Goal: Task Accomplishment & Management: Complete application form

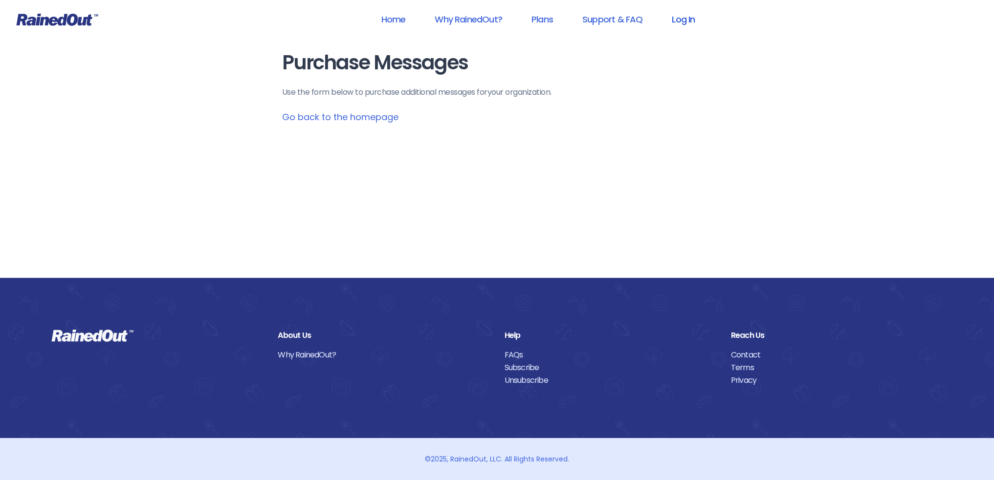
click at [687, 23] on link "Log In" at bounding box center [683, 19] width 48 height 22
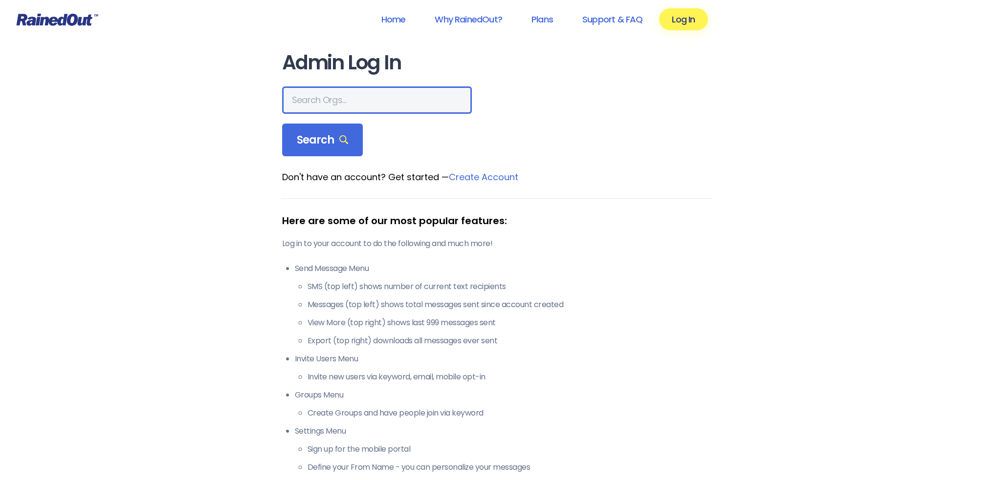
click at [310, 98] on input "text" at bounding box center [377, 100] width 190 height 27
type input "LTP [PERSON_NAME] Island"
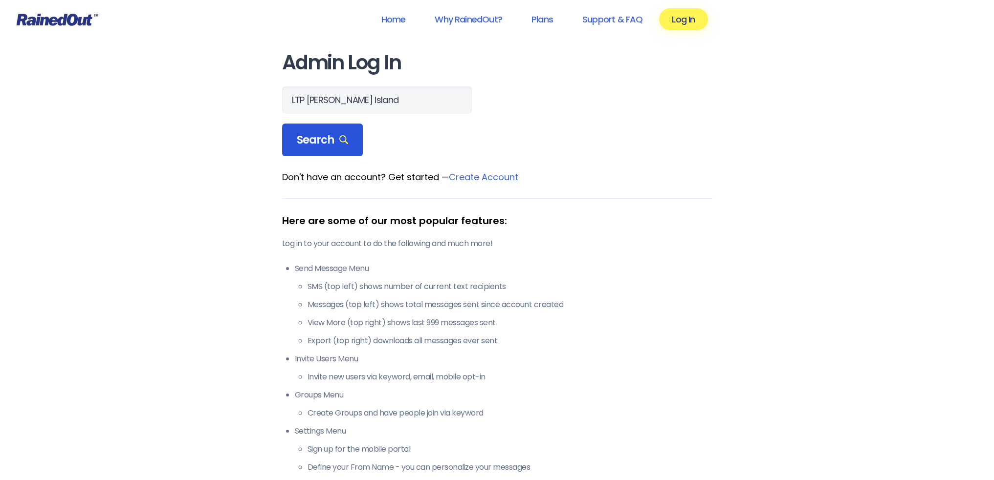
click at [303, 139] on span "Search" at bounding box center [323, 140] width 52 height 14
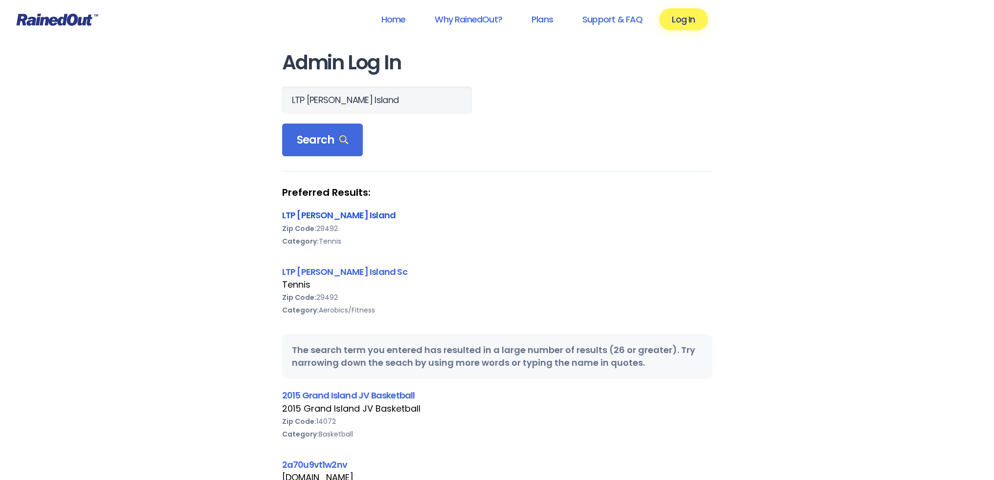
click at [323, 214] on link "LTP [PERSON_NAME] Island" at bounding box center [339, 215] width 114 height 12
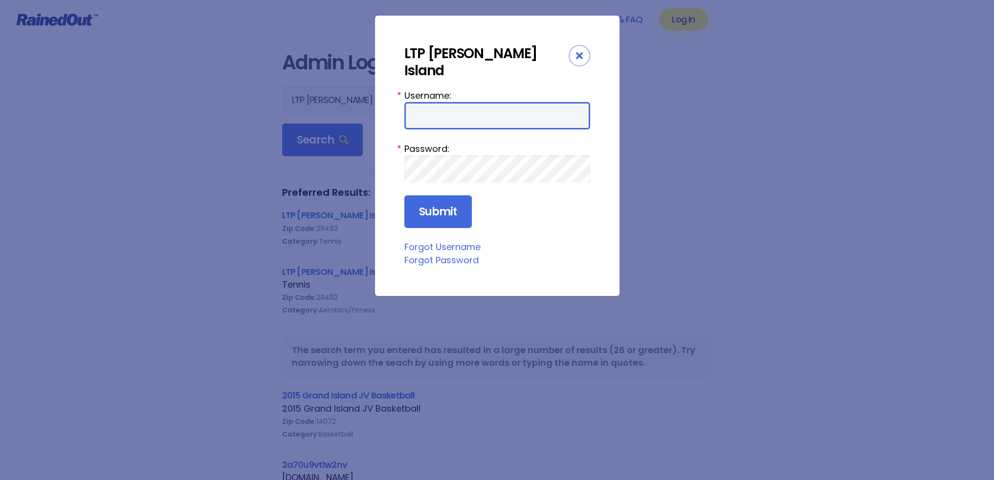
click at [437, 102] on input "Username:" at bounding box center [497, 115] width 186 height 27
type input "tennis"
click at [408, 166] on form "Username: tennis * Password: * Submit" at bounding box center [497, 159] width 186 height 140
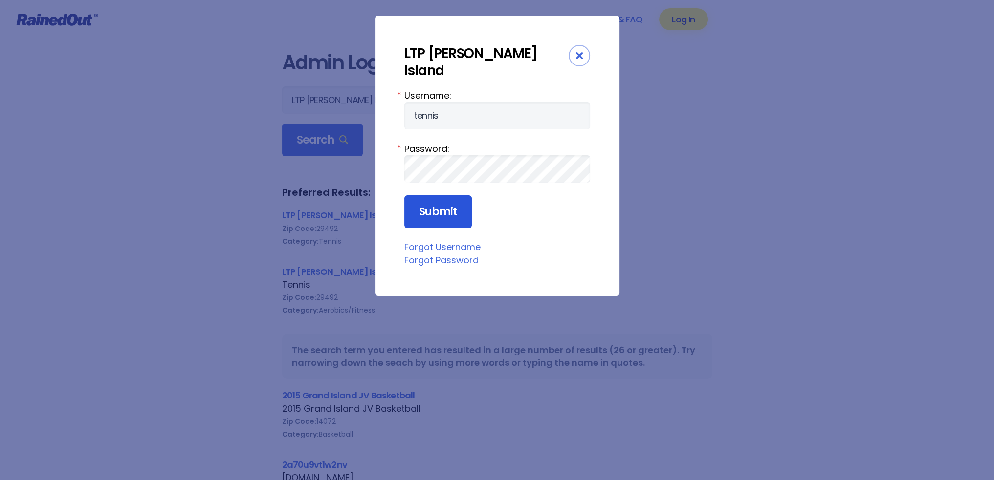
click at [424, 196] on input "Submit" at bounding box center [437, 212] width 67 height 33
